Goal: Use online tool/utility

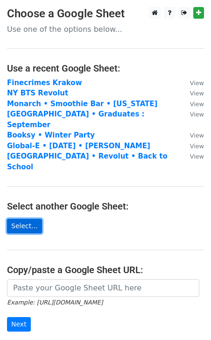
click at [28, 219] on link "Select..." at bounding box center [24, 226] width 35 height 14
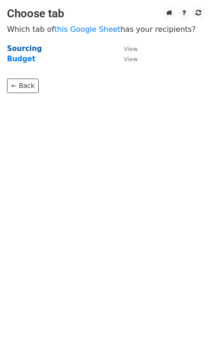
drag, startPoint x: 0, startPoint y: 0, endPoint x: 29, endPoint y: 44, distance: 53.3
click at [29, 44] on strong "Sourcing" at bounding box center [24, 48] width 35 height 8
drag, startPoint x: 29, startPoint y: 44, endPoint x: 24, endPoint y: 45, distance: 5.2
click at [24, 45] on strong "Sourcing" at bounding box center [24, 48] width 35 height 8
